Goal: Task Accomplishment & Management: Manage account settings

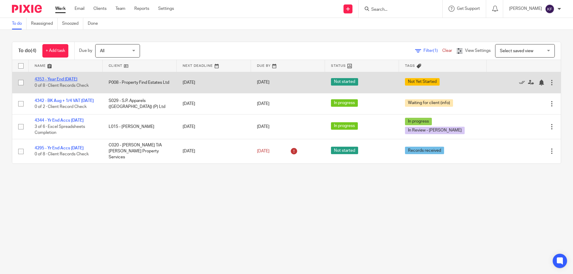
click at [48, 79] on link "4353 - Year End [DATE]" at bounding box center [56, 79] width 43 height 4
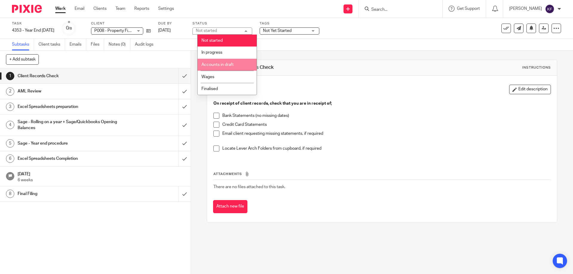
drag, startPoint x: 226, startPoint y: 64, endPoint x: 260, endPoint y: 54, distance: 35.8
click at [226, 64] on span "Accounts in draft" at bounding box center [218, 65] width 32 height 4
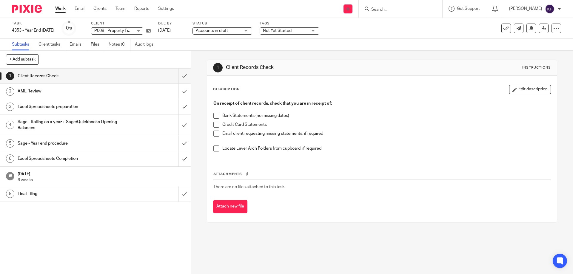
click at [292, 31] on span "Not Yet Started" at bounding box center [277, 31] width 29 height 4
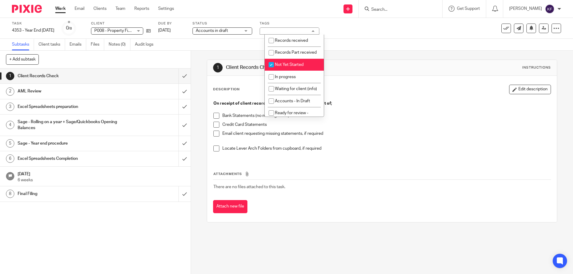
click at [294, 67] on span "Not Yet Started" at bounding box center [289, 65] width 29 height 4
checkbox input "false"
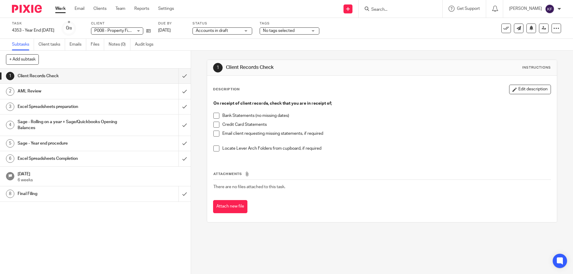
click at [394, 73] on div "1 Client Records Check Instructions" at bounding box center [382, 68] width 350 height 16
click at [178, 79] on input "submit" at bounding box center [95, 76] width 191 height 15
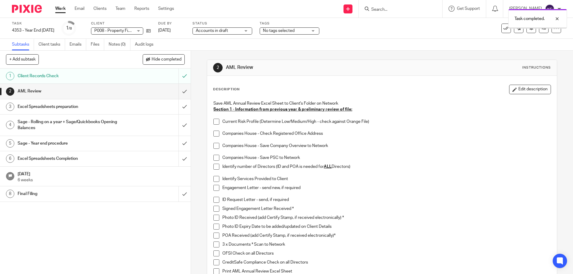
click at [141, 108] on div "Excel Spreadsheets preparation" at bounding box center [95, 106] width 155 height 9
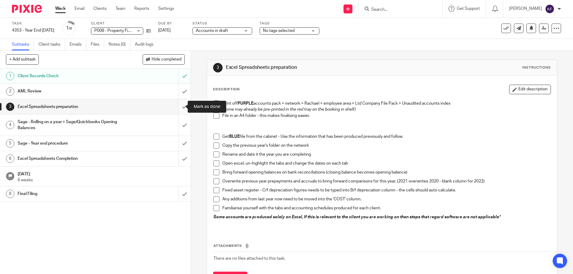
click at [183, 109] on input "submit" at bounding box center [95, 106] width 191 height 15
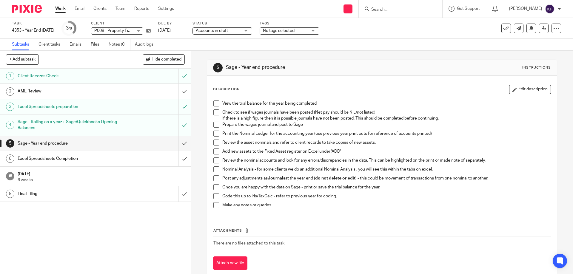
click at [181, 145] on input "submit" at bounding box center [95, 143] width 191 height 15
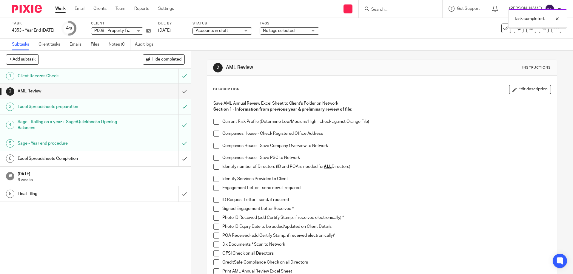
click at [140, 159] on div "Excel Spreadsheets Completion" at bounding box center [95, 158] width 155 height 9
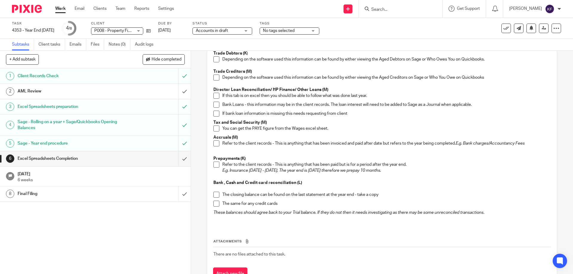
scroll to position [126, 0]
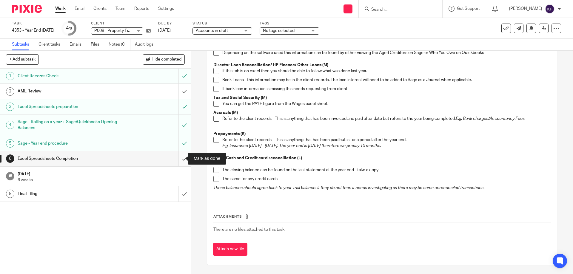
click at [181, 159] on input "submit" at bounding box center [95, 158] width 191 height 15
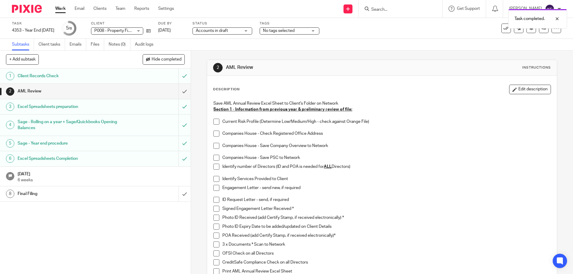
click at [215, 122] on span at bounding box center [217, 122] width 6 height 6
click at [214, 136] on span at bounding box center [217, 134] width 6 height 6
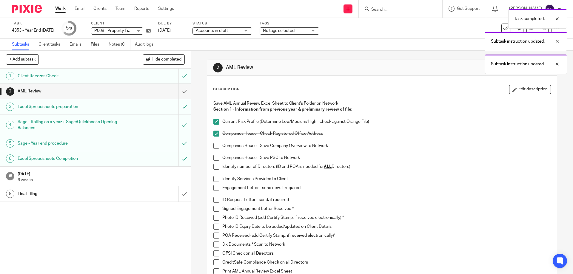
click at [216, 147] on span at bounding box center [217, 146] width 6 height 6
click at [214, 160] on span at bounding box center [217, 158] width 6 height 6
click at [214, 165] on span at bounding box center [217, 167] width 6 height 6
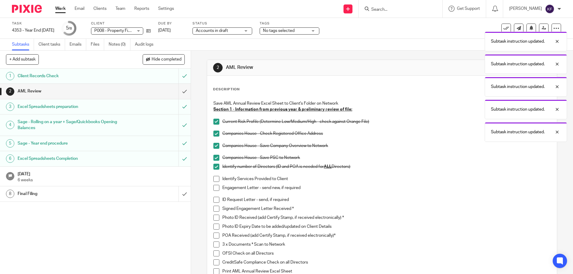
click at [215, 180] on span at bounding box center [217, 179] width 6 height 6
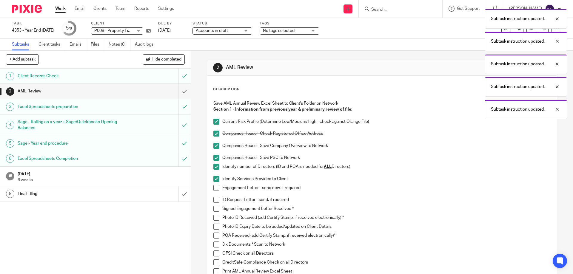
click at [216, 188] on span at bounding box center [217, 188] width 6 height 6
drag, startPoint x: 214, startPoint y: 200, endPoint x: 218, endPoint y: 204, distance: 5.7
click at [214, 200] on span at bounding box center [217, 200] width 6 height 6
click at [214, 209] on span at bounding box center [217, 209] width 6 height 6
click at [215, 217] on span at bounding box center [217, 218] width 6 height 6
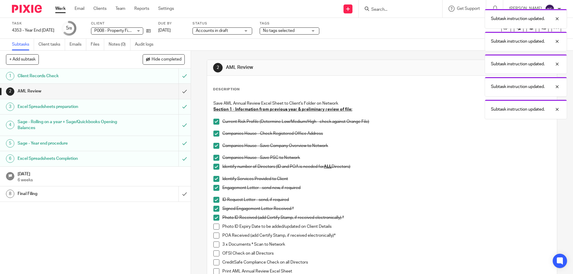
click at [214, 227] on span at bounding box center [217, 227] width 6 height 6
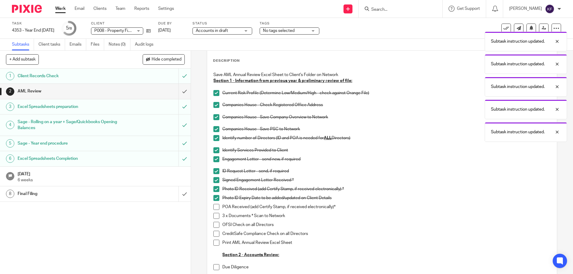
scroll to position [60, 0]
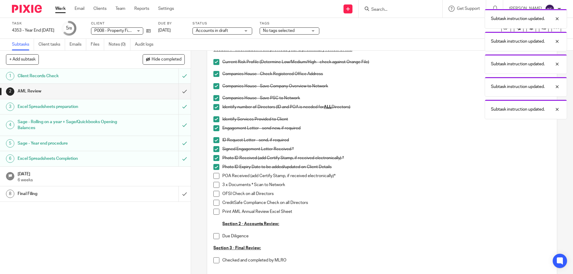
click at [216, 178] on span at bounding box center [217, 176] width 6 height 6
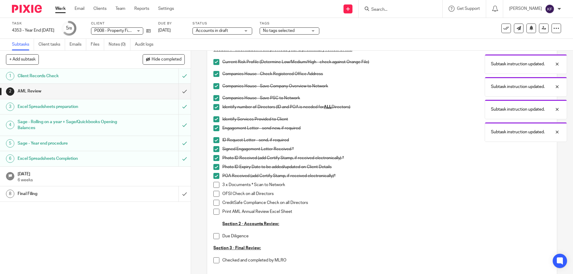
click at [216, 183] on span at bounding box center [217, 185] width 6 height 6
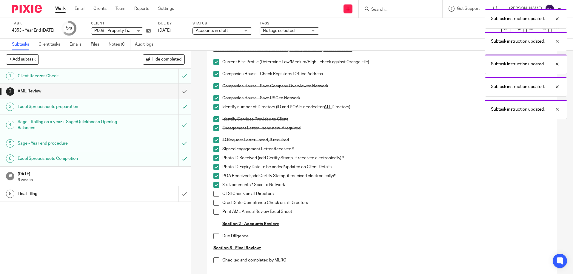
click at [214, 195] on span at bounding box center [217, 194] width 6 height 6
click at [214, 205] on span at bounding box center [217, 203] width 6 height 6
click at [215, 213] on span at bounding box center [217, 212] width 6 height 6
click at [215, 237] on span at bounding box center [217, 237] width 6 height 6
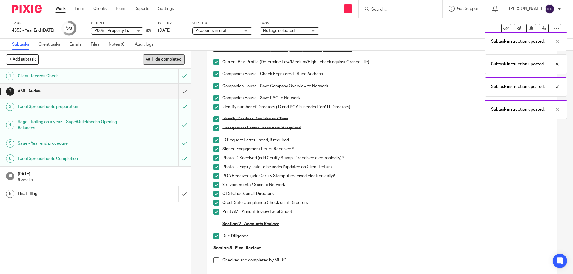
click at [152, 60] on span "Hide completed" at bounding box center [167, 59] width 30 height 5
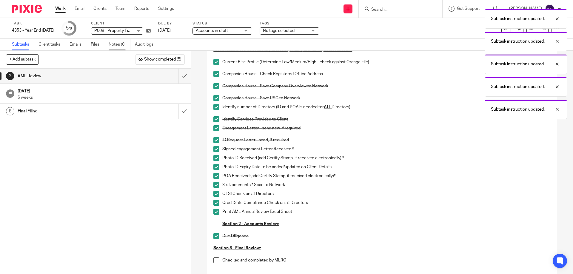
click at [116, 47] on link "Notes (0)" at bounding box center [120, 45] width 22 height 12
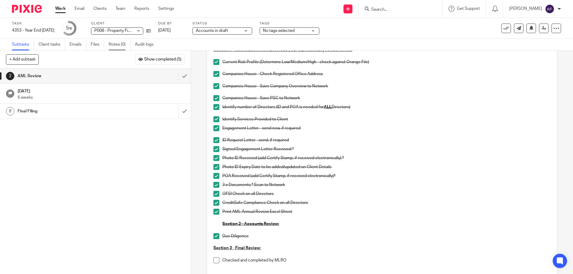
click at [111, 44] on link "Notes (0)" at bounding box center [120, 45] width 22 height 12
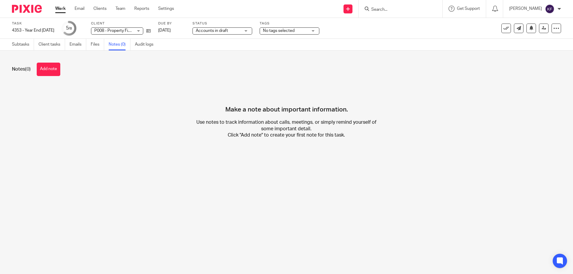
click at [292, 28] on span "No tags selected" at bounding box center [285, 31] width 45 height 6
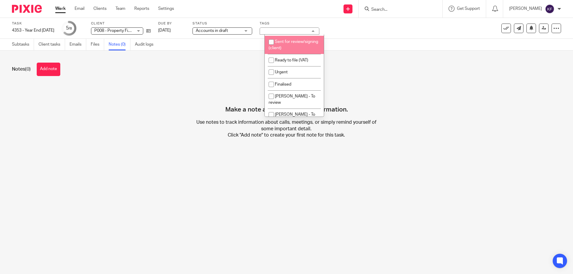
scroll to position [119, 0]
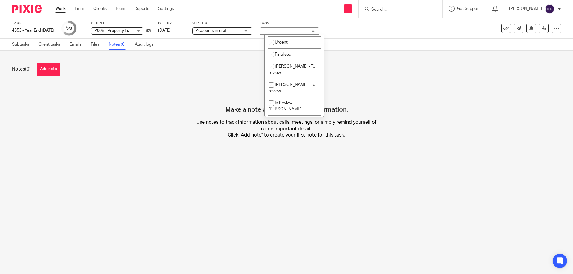
click at [303, 75] on span "[PERSON_NAME] - To review" at bounding box center [292, 70] width 47 height 10
checkbox input "true"
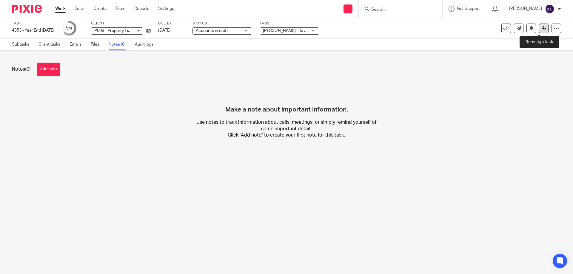
click at [540, 30] on link at bounding box center [544, 29] width 10 height 10
click at [44, 66] on button "Add note" at bounding box center [49, 69] width 24 height 13
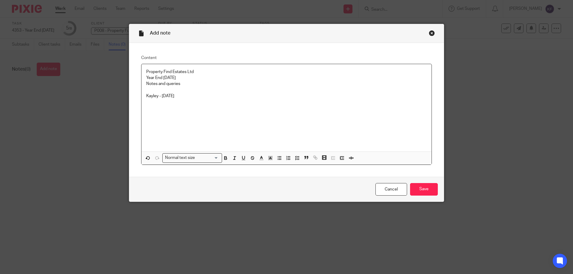
click at [183, 98] on p "Kayley - 25.09.24" at bounding box center [286, 96] width 281 height 6
drag, startPoint x: 276, startPoint y: 158, endPoint x: 317, endPoint y: 161, distance: 42.0
click at [277, 157] on icon "button" at bounding box center [279, 158] width 5 height 5
click at [155, 116] on ul "No adjustments to the property values. Mortgage advances for 145 Filbert and 13…" at bounding box center [286, 111] width 281 height 12
click at [288, 116] on p "Additional Mortgage advances for 145 Filbert and 13 College" at bounding box center [292, 114] width 269 height 6
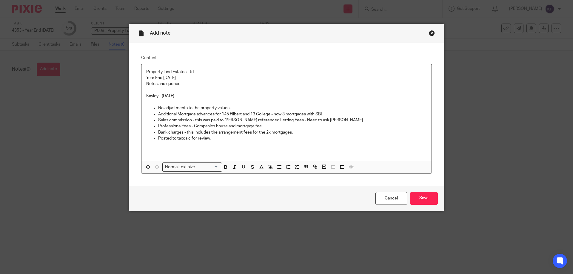
drag, startPoint x: 161, startPoint y: 90, endPoint x: 133, endPoint y: 69, distance: 34.3
click at [133, 69] on div "Content Property Find Estates Ltd Year End 31 December 2024 Notes and queries K…" at bounding box center [286, 114] width 315 height 143
click at [225, 169] on icon "button" at bounding box center [226, 167] width 2 height 1
drag, startPoint x: 242, startPoint y: 168, endPoint x: 311, endPoint y: 144, distance: 73.0
click at [245, 168] on button "button" at bounding box center [243, 167] width 7 height 7
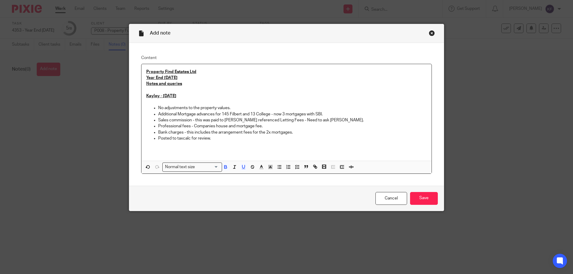
click at [329, 134] on p "Bank charges - this includes the arrangement fees for the 2x mortgages." at bounding box center [292, 133] width 269 height 6
click at [432, 204] on input "Save" at bounding box center [424, 198] width 28 height 13
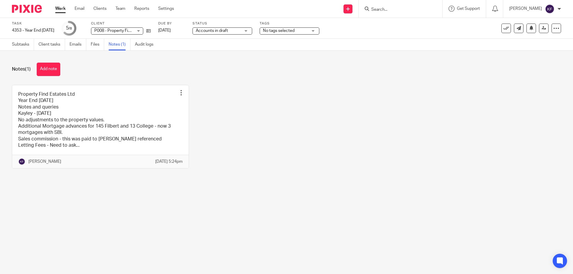
click at [24, 12] on img at bounding box center [27, 9] width 30 height 8
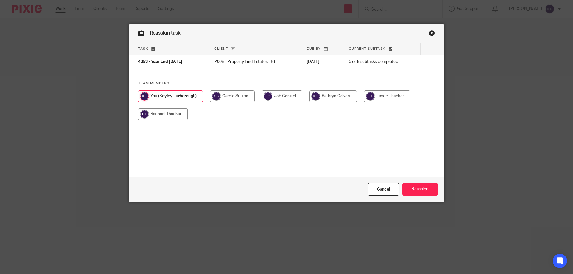
drag, startPoint x: 156, startPoint y: 118, endPoint x: 232, endPoint y: 142, distance: 79.8
click at [156, 118] on input "radio" at bounding box center [163, 114] width 50 height 12
radio input "true"
click at [425, 188] on input "Reassign" at bounding box center [421, 189] width 36 height 13
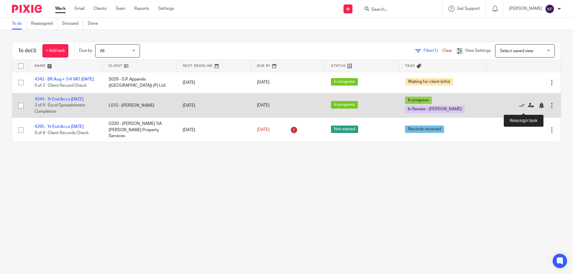
click at [528, 109] on icon at bounding box center [531, 106] width 6 height 6
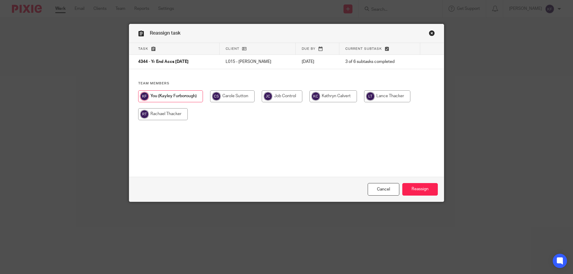
click at [168, 122] on div at bounding box center [286, 108] width 297 height 36
click at [169, 114] on input "radio" at bounding box center [163, 114] width 50 height 12
radio input "true"
click at [428, 188] on input "Reassign" at bounding box center [421, 189] width 36 height 13
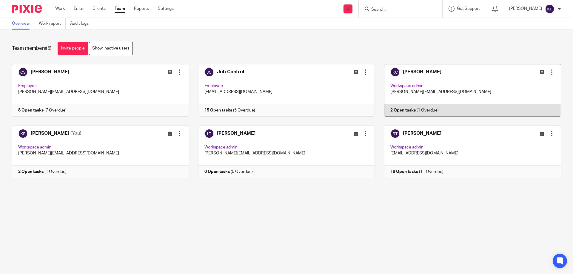
click at [434, 88] on link at bounding box center [468, 90] width 186 height 53
